Goal: Transaction & Acquisition: Book appointment/travel/reservation

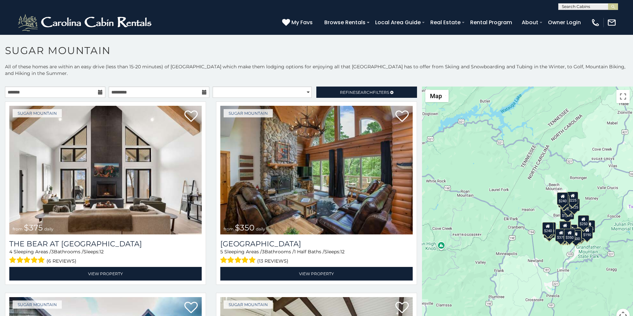
click at [459, 240] on div "$375 $350 $350 $200 $375 $195 $265 $175 $190 $155 $290 $175 $345 $1,095 $195 $2…" at bounding box center [527, 209] width 211 height 244
click at [290, 19] on icon at bounding box center [286, 22] width 8 height 8
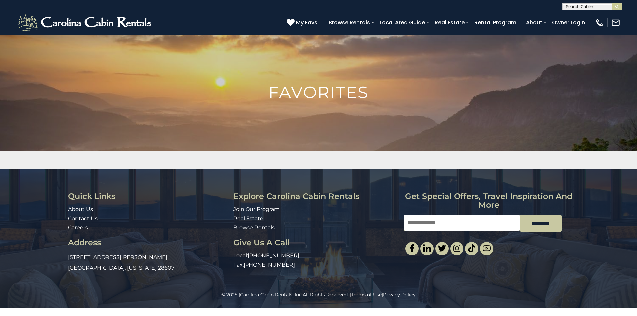
click at [637, 201] on div "Quick Links About Us Contact Us Careers Address [STREET_ADDRESS][PERSON_NAME][U…" at bounding box center [318, 230] width 637 height 123
click at [637, 185] on div "Quick Links About Us Contact Us Careers Address [STREET_ADDRESS][PERSON_NAME][U…" at bounding box center [318, 230] width 637 height 123
click at [621, 7] on button "submit" at bounding box center [618, 6] width 10 height 7
